Goal: Check status: Check status

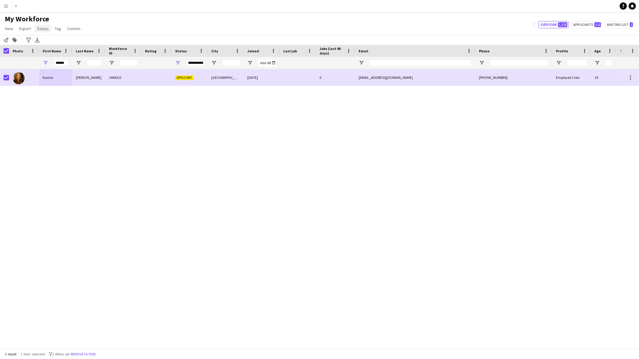
click at [48, 27] on link "Status" at bounding box center [43, 29] width 17 height 8
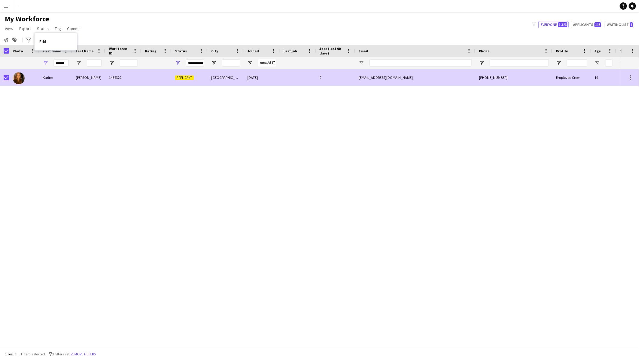
click at [635, 76] on div at bounding box center [630, 77] width 18 height 17
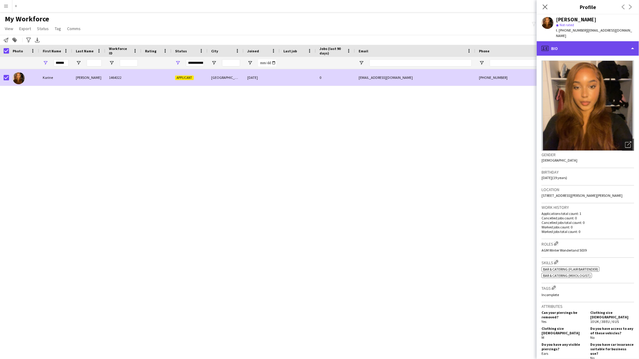
drag, startPoint x: 586, startPoint y: 37, endPoint x: 587, endPoint y: 43, distance: 5.5
click at [587, 41] on div "profile Bio" at bounding box center [588, 48] width 102 height 14
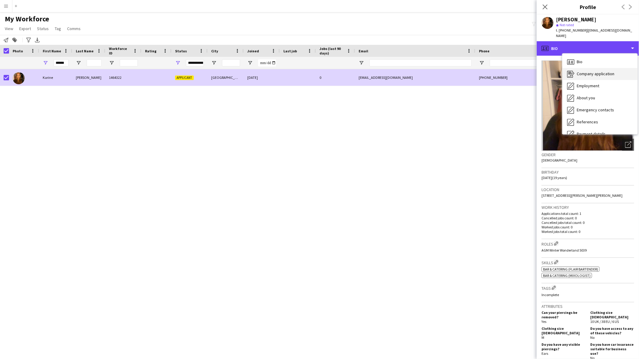
scroll to position [80, 0]
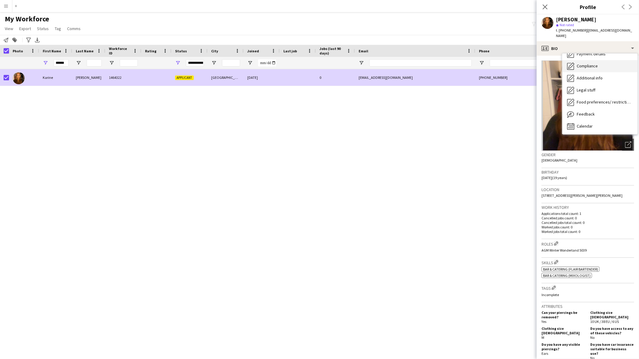
click at [590, 63] on span "Compliance" at bounding box center [587, 65] width 21 height 5
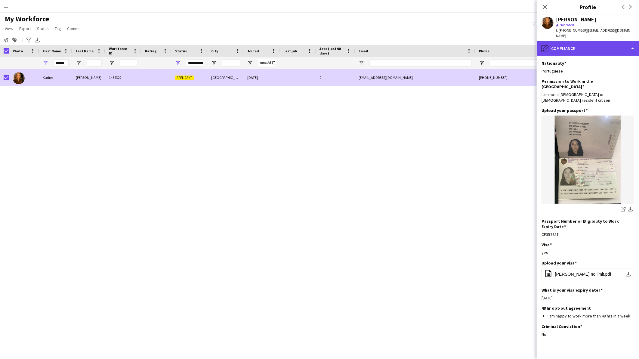
click at [594, 46] on div "pencil4 Compliance" at bounding box center [588, 48] width 102 height 14
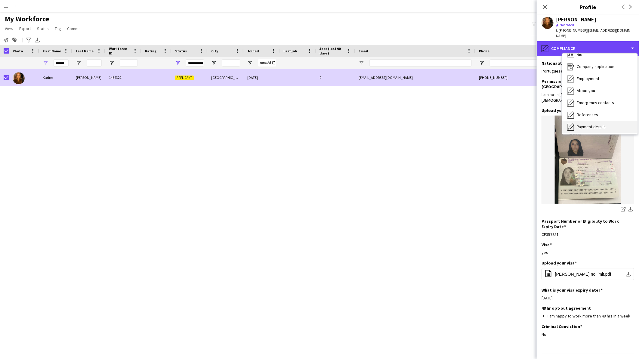
scroll to position [0, 0]
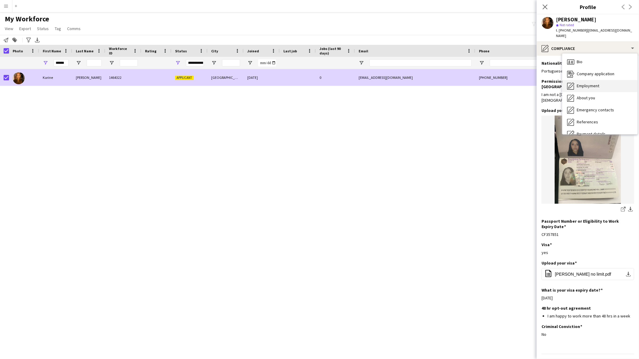
click at [599, 80] on div "Employment Employment" at bounding box center [599, 86] width 75 height 12
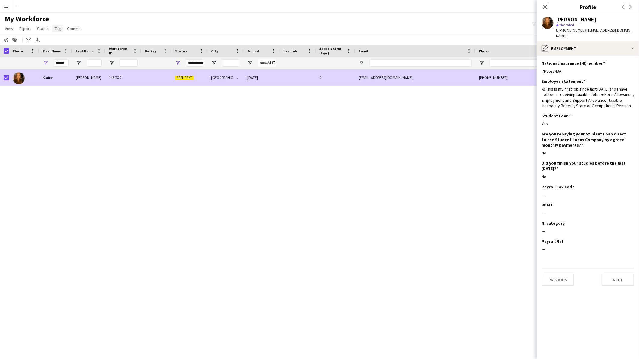
click at [55, 28] on span "Tag" at bounding box center [58, 28] width 6 height 5
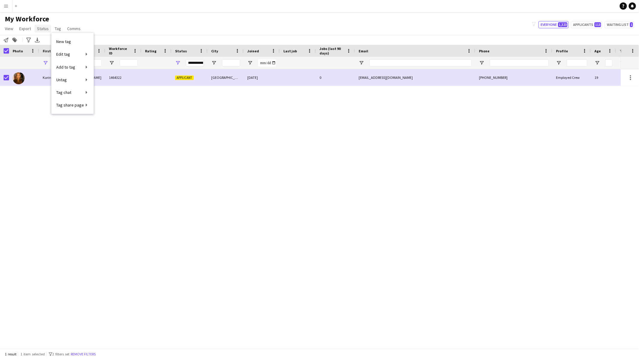
click at [41, 28] on span "Status" at bounding box center [43, 28] width 12 height 5
click at [42, 40] on span "Edit" at bounding box center [42, 41] width 7 height 5
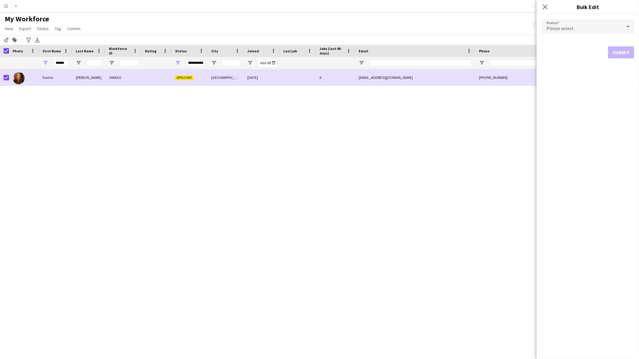
click at [590, 18] on form "Status Please select Submit" at bounding box center [588, 38] width 93 height 49
click at [585, 24] on div "Please select" at bounding box center [582, 26] width 81 height 14
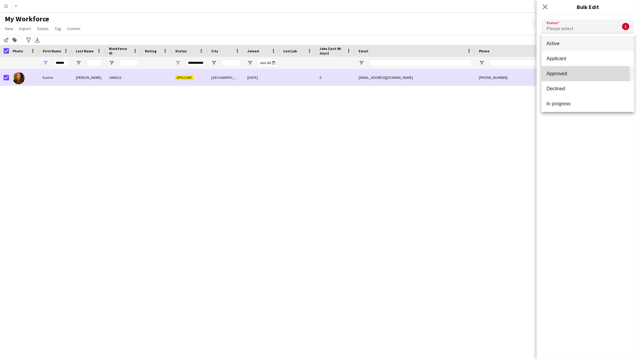
click at [568, 76] on span "Approved" at bounding box center [587, 74] width 83 height 6
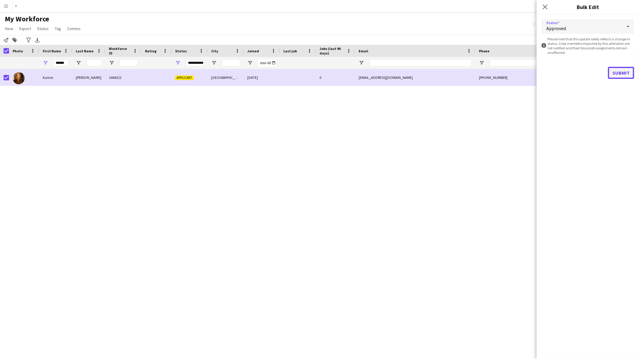
click at [613, 70] on button "Submit" at bounding box center [621, 73] width 26 height 12
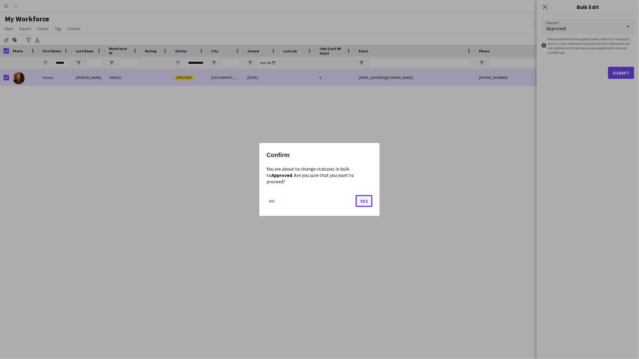
click at [367, 195] on button "Yes" at bounding box center [364, 201] width 17 height 12
